Goal: Information Seeking & Learning: Learn about a topic

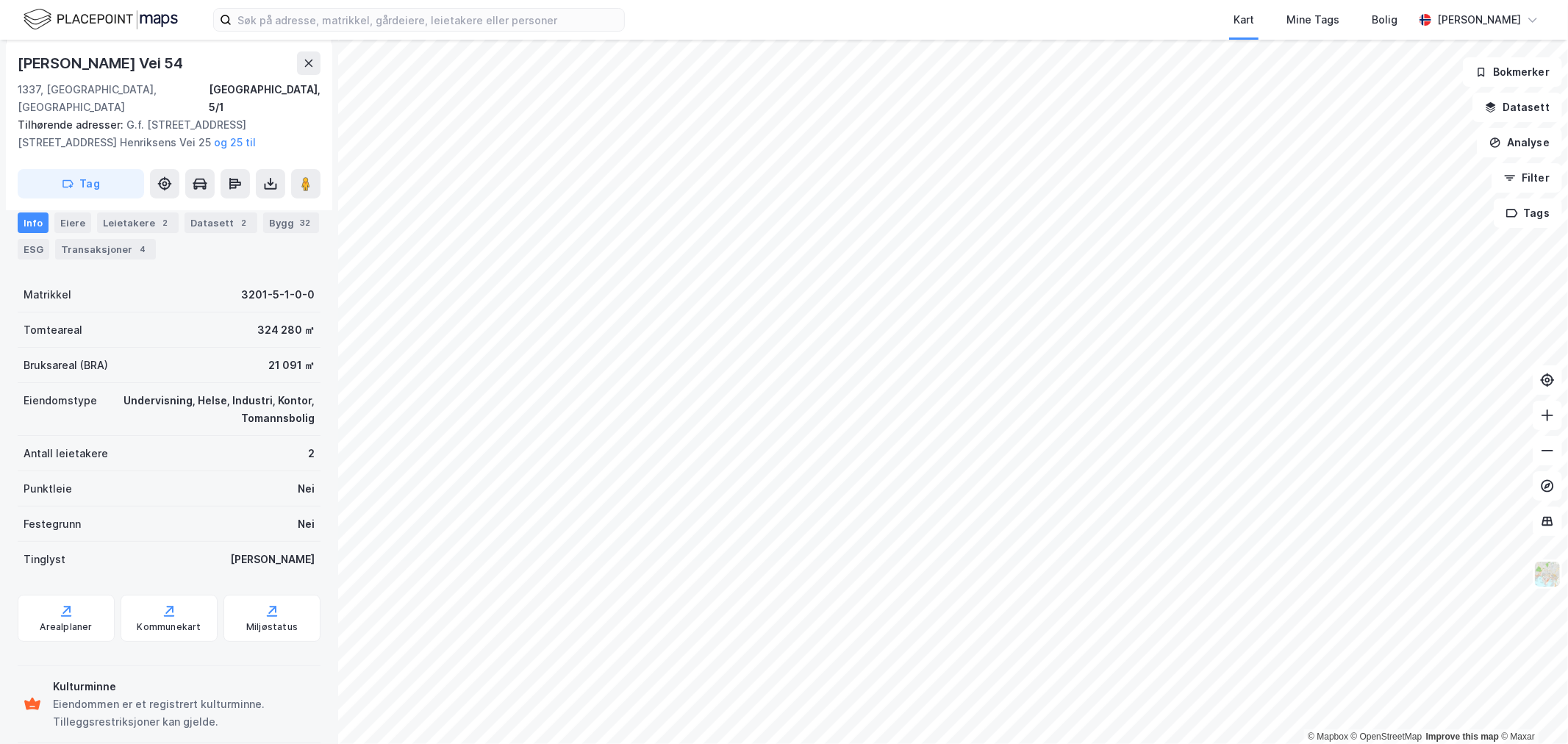
scroll to position [186, 0]
click at [79, 616] on div "Arealplaner" at bounding box center [65, 622] width 52 height 12
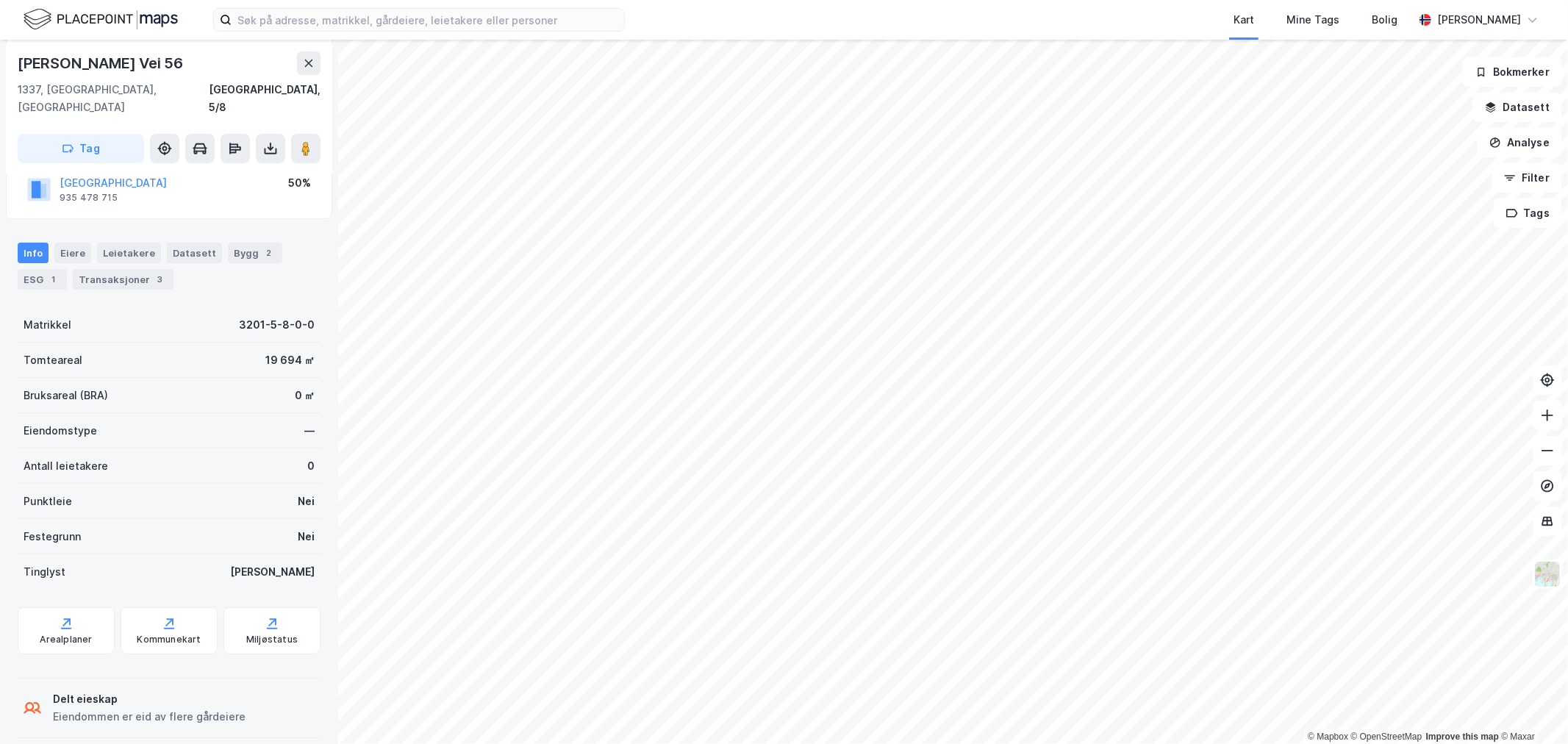
scroll to position [186, 0]
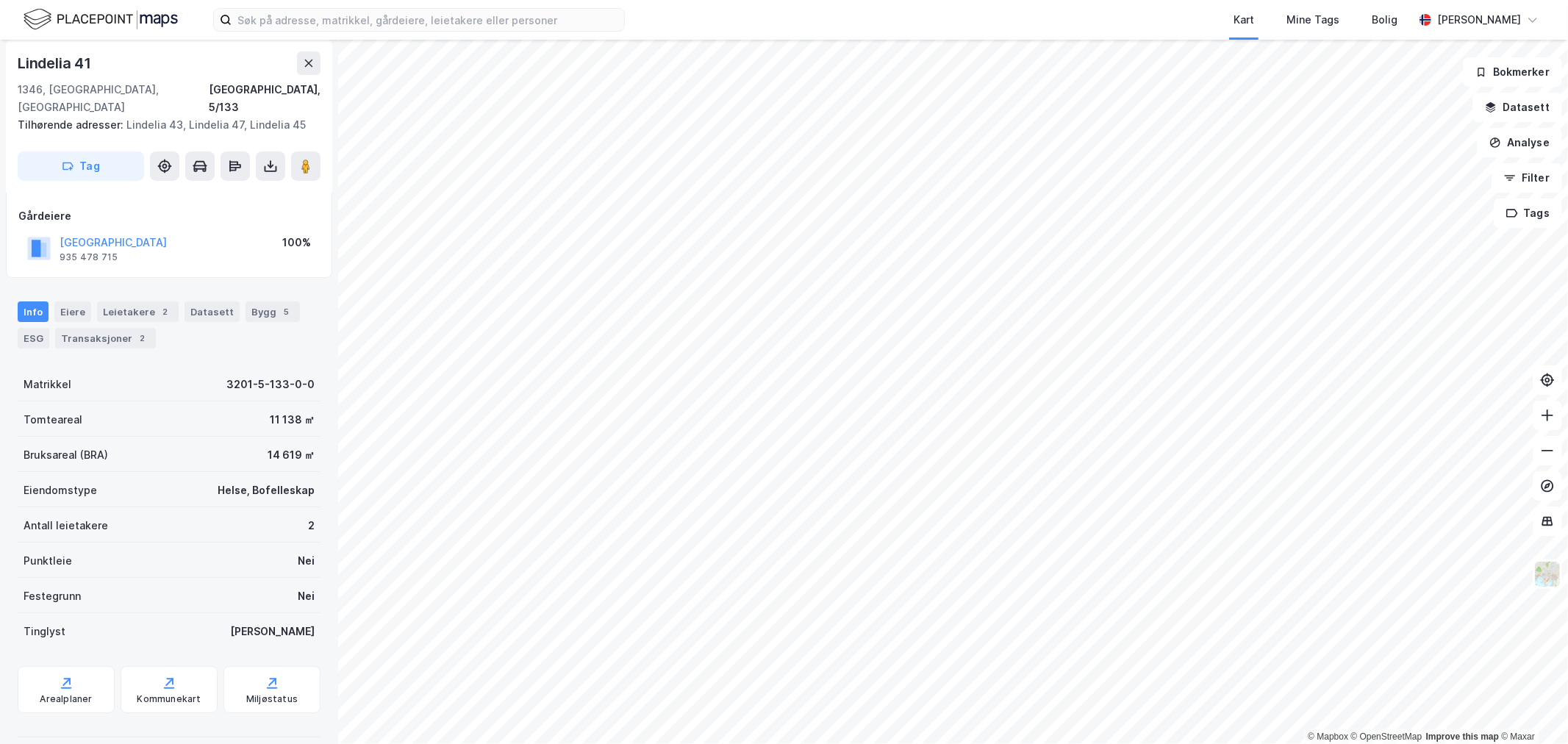
scroll to position [74, 0]
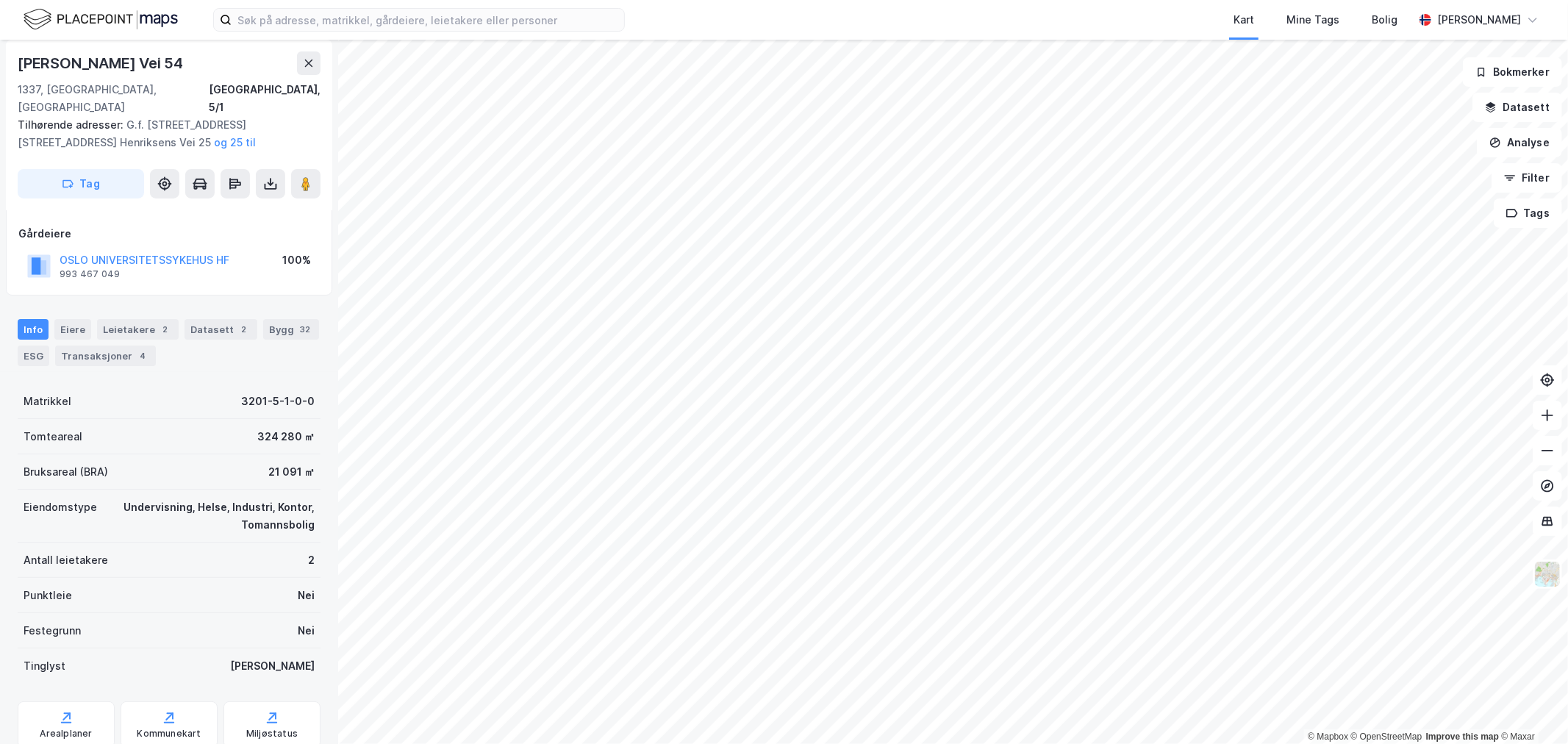
scroll to position [74, 0]
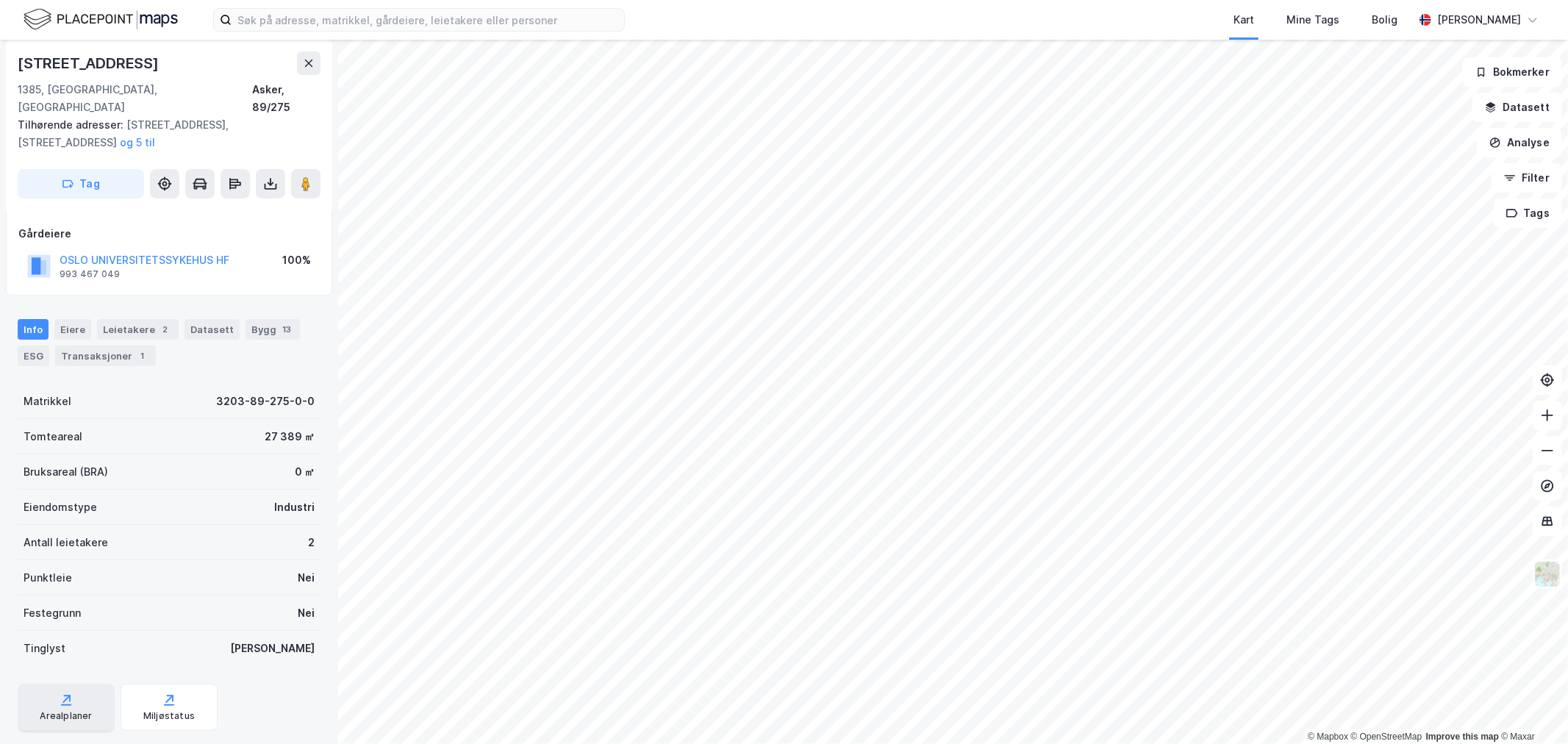
click at [76, 687] on div "Arealplaner" at bounding box center [66, 707] width 97 height 47
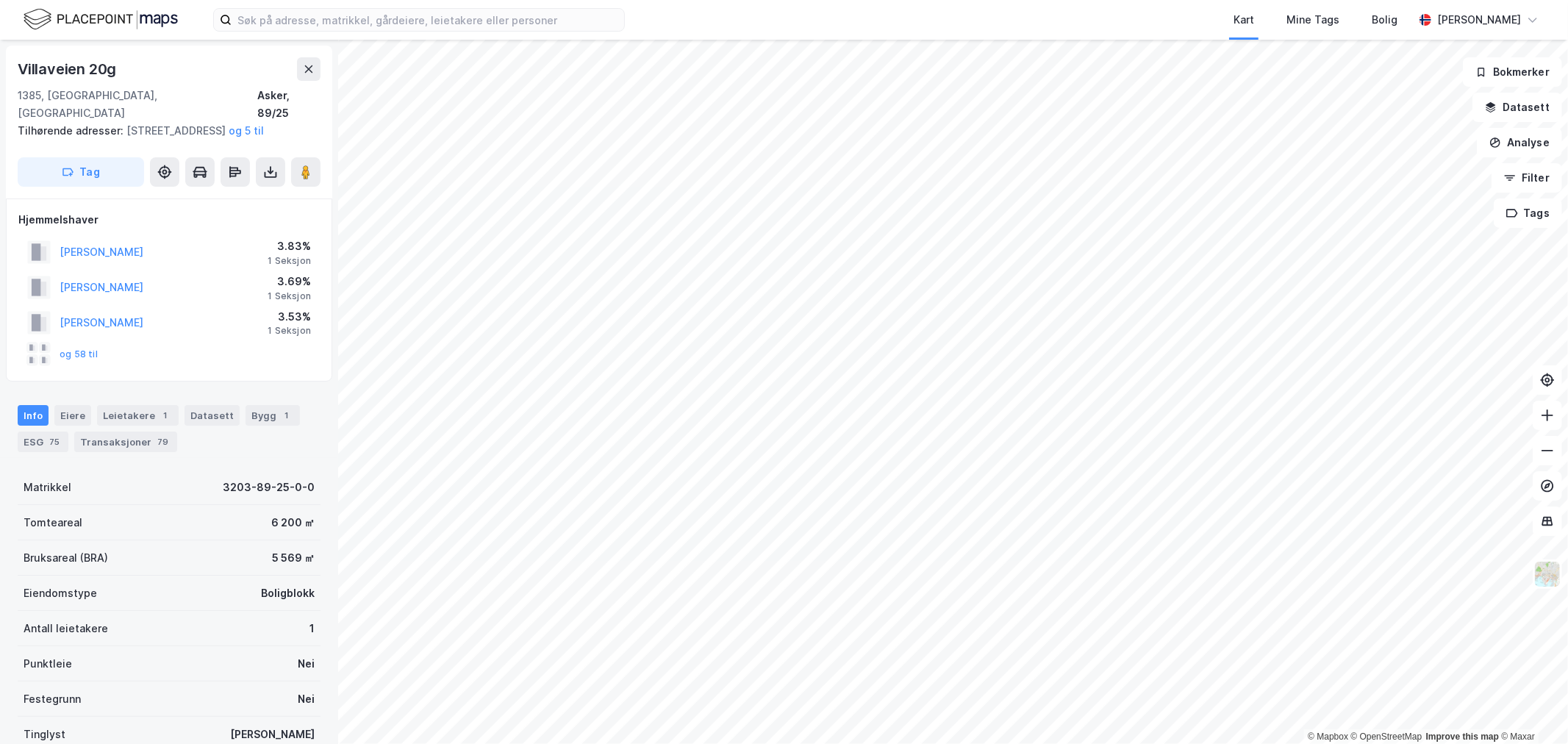
scroll to position [74, 0]
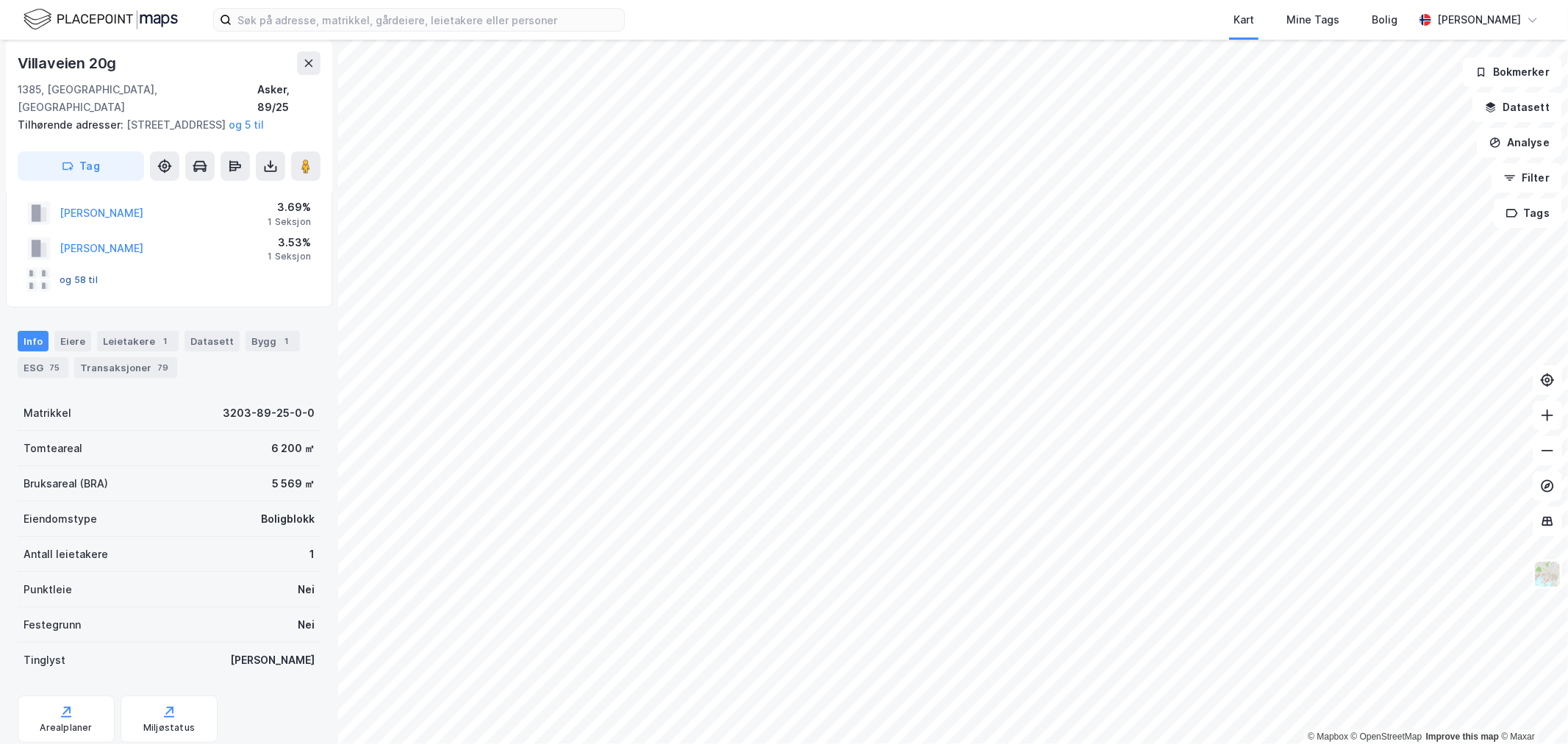
click at [0, 0] on button "og 58 til" at bounding box center [0, 0] width 0 height 0
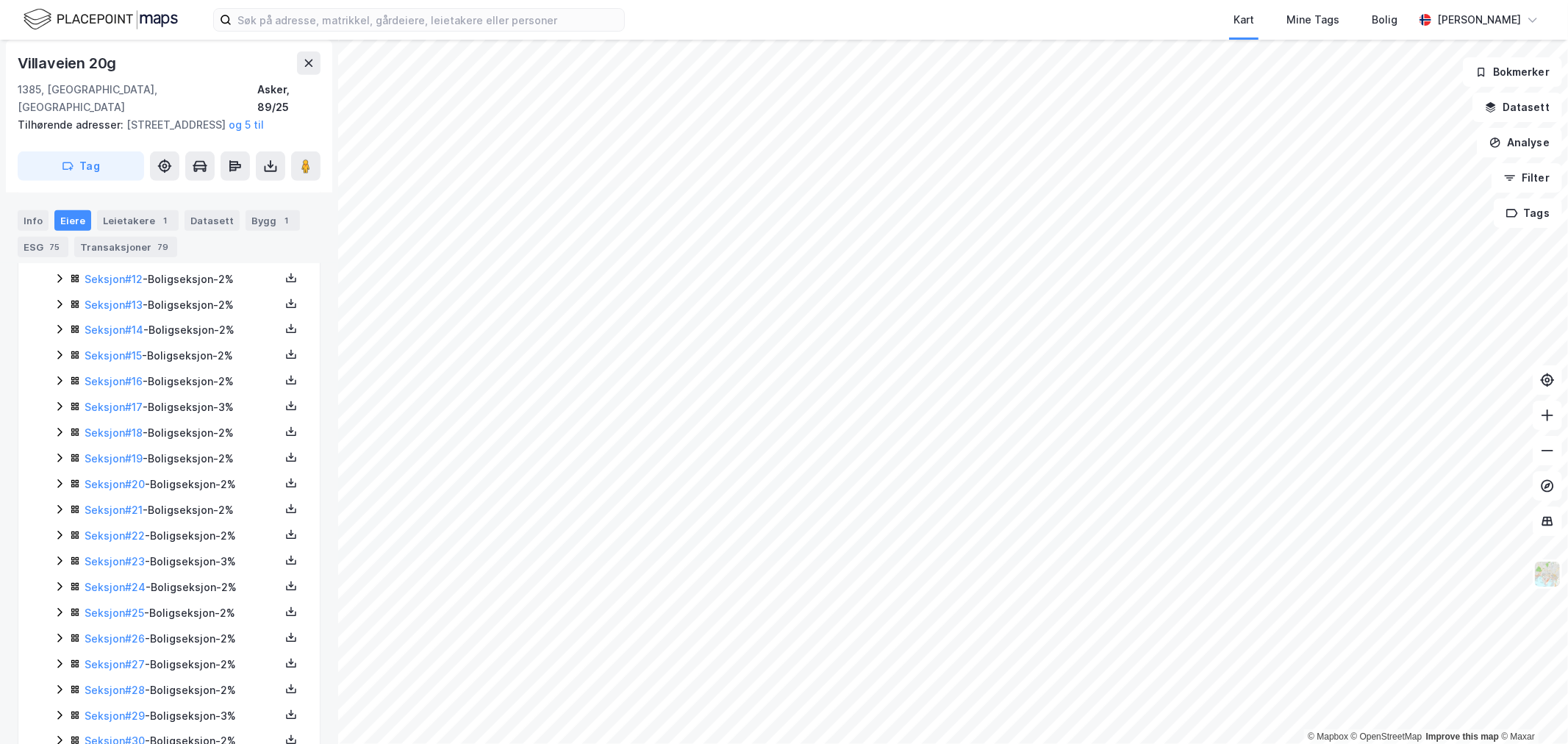
scroll to position [959, 0]
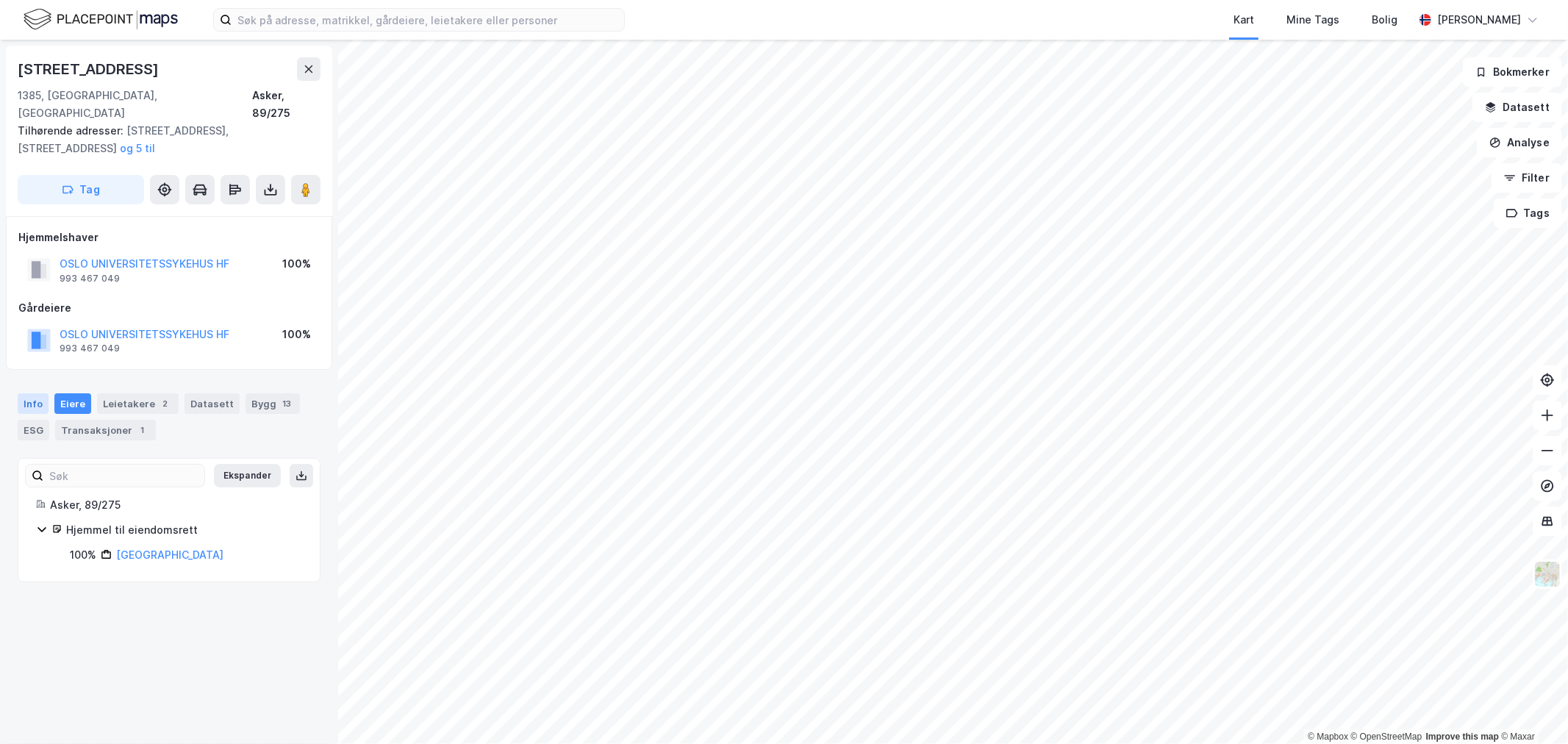
click at [27, 394] on div "Info" at bounding box center [33, 404] width 31 height 20
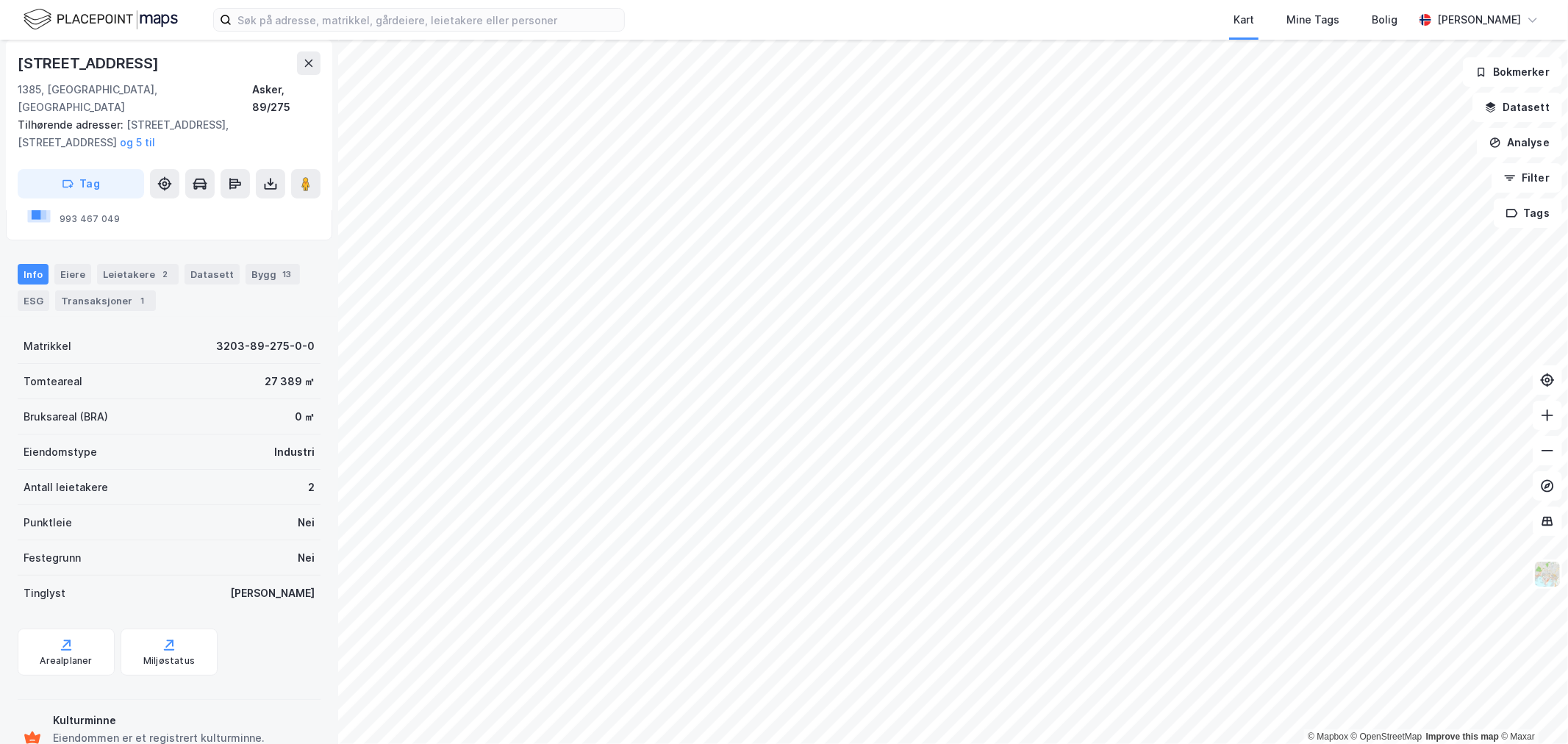
scroll to position [167, 0]
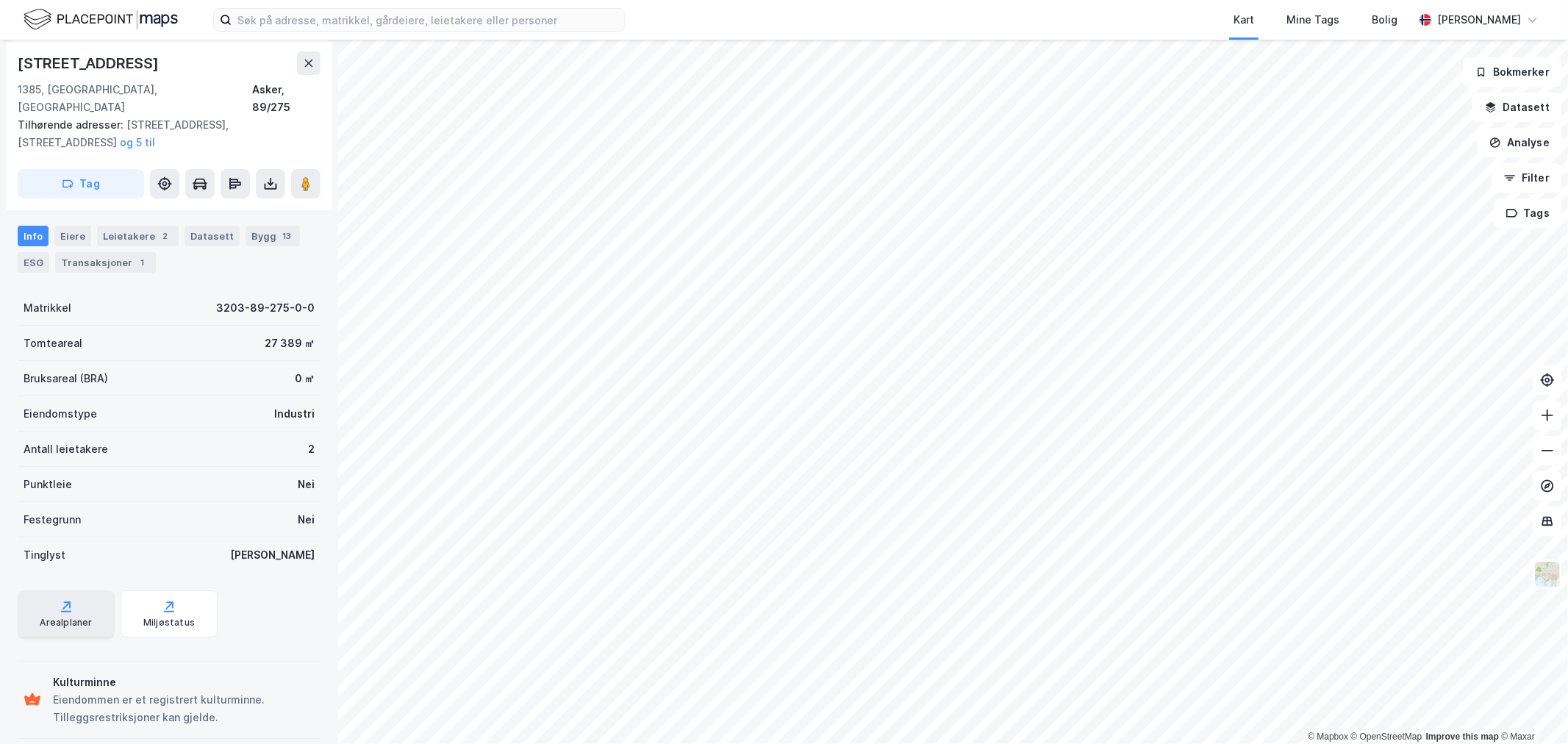
click at [56, 617] on div "Arealplaner" at bounding box center [65, 623] width 52 height 12
